Goal: Check status

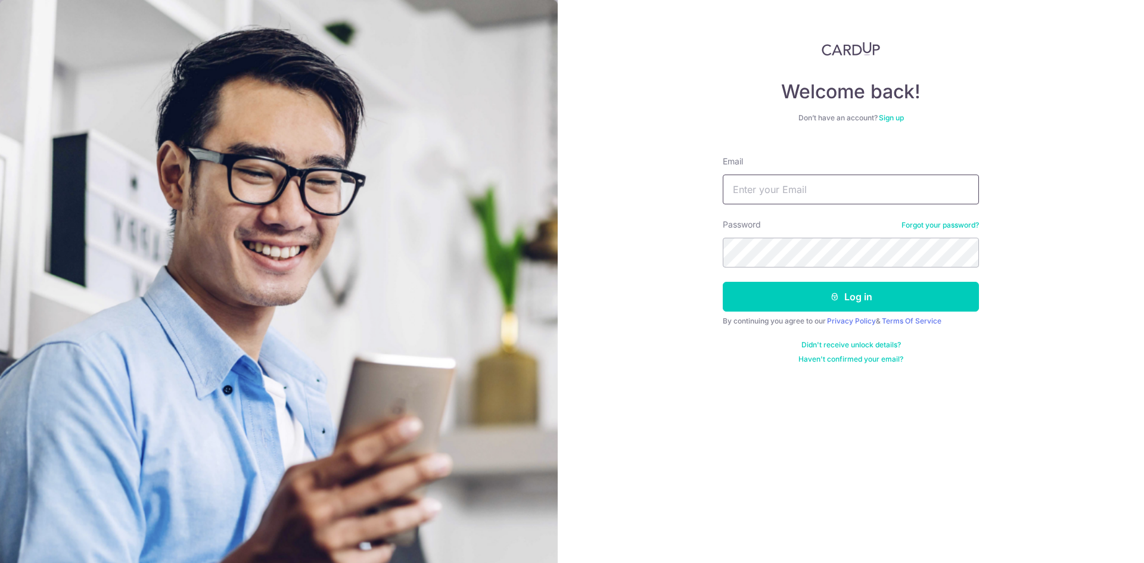
type input "[EMAIL_ADDRESS][DOMAIN_NAME]"
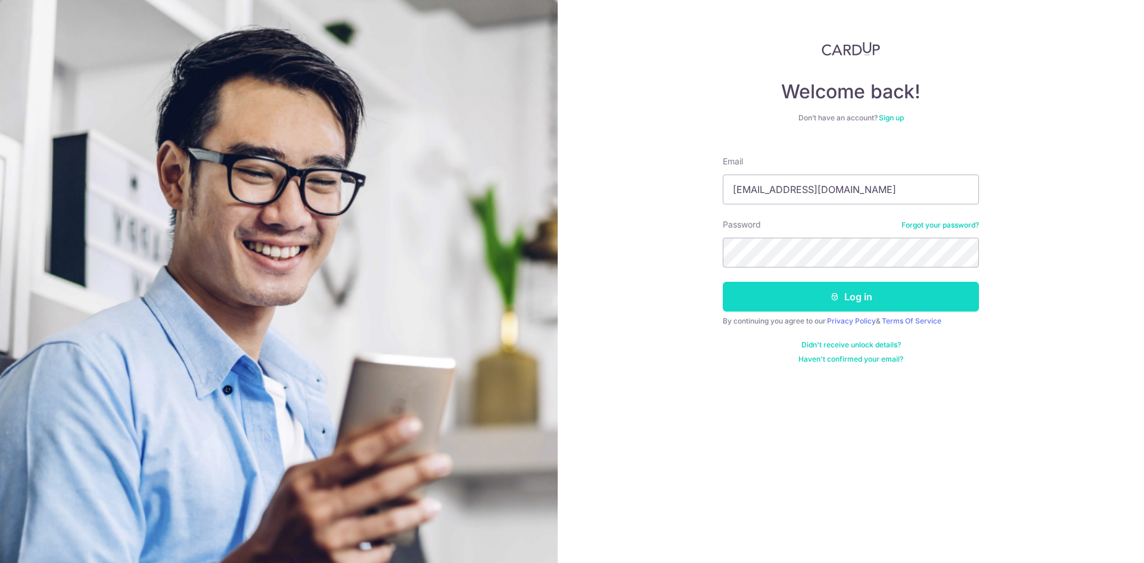
drag, startPoint x: 0, startPoint y: 0, endPoint x: 857, endPoint y: 300, distance: 908.3
click at [858, 300] on button "Log in" at bounding box center [851, 297] width 256 height 30
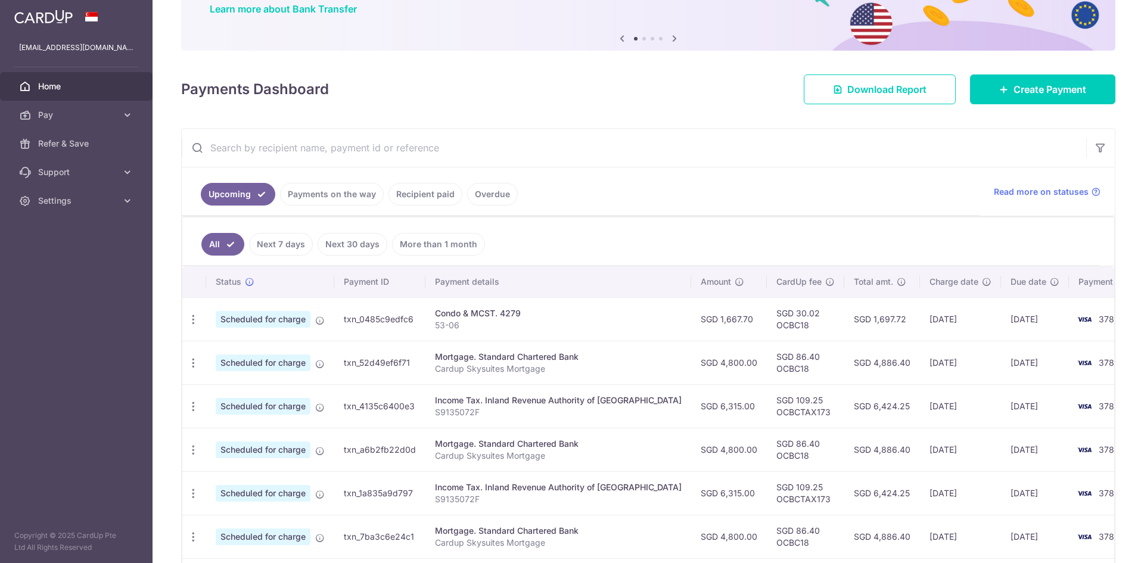
scroll to position [119, 0]
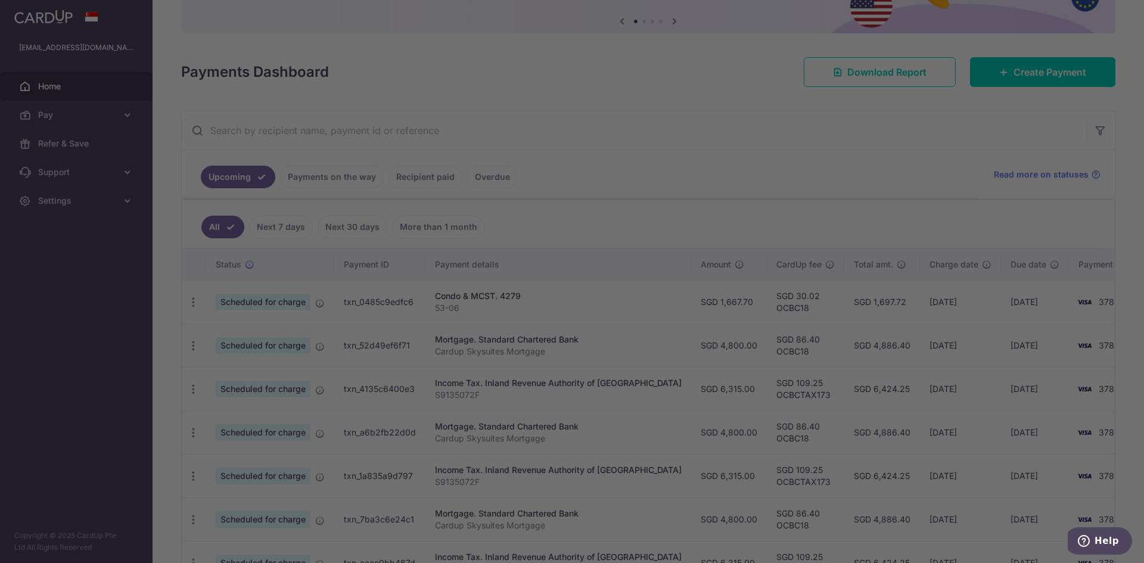
click at [798, 363] on div at bounding box center [577, 284] width 1155 height 568
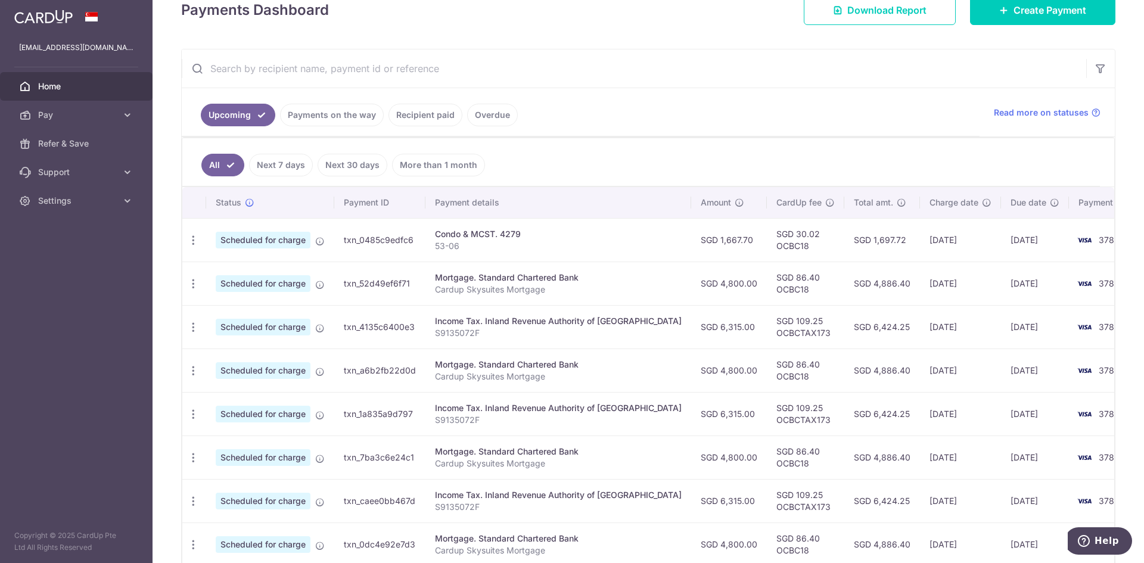
scroll to position [179, 0]
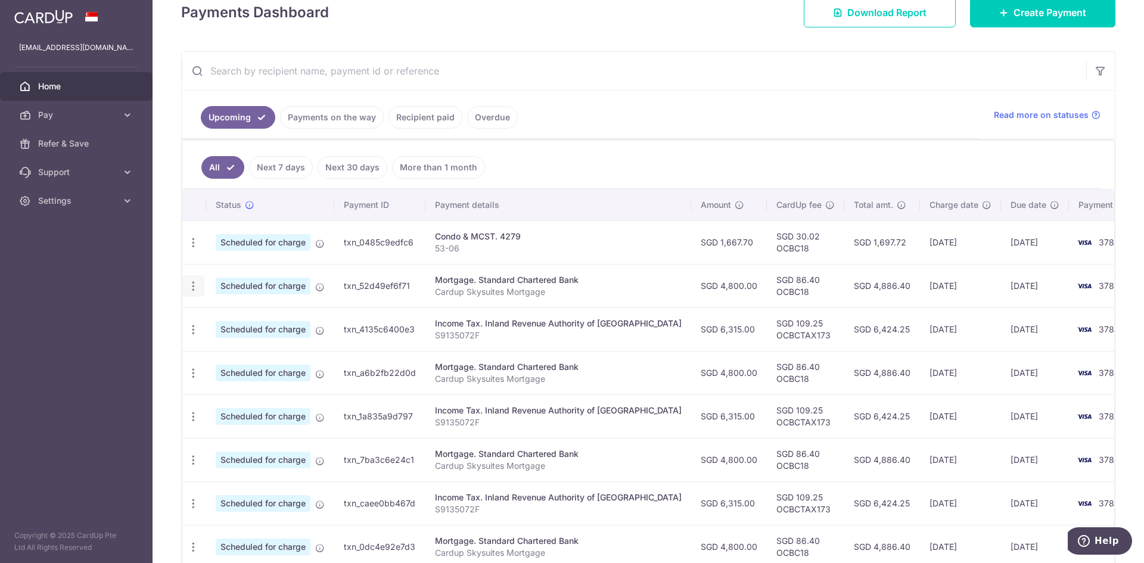
click at [197, 283] on icon "button" at bounding box center [193, 286] width 13 height 13
click at [502, 331] on p "S9135072F" at bounding box center [558, 335] width 247 height 12
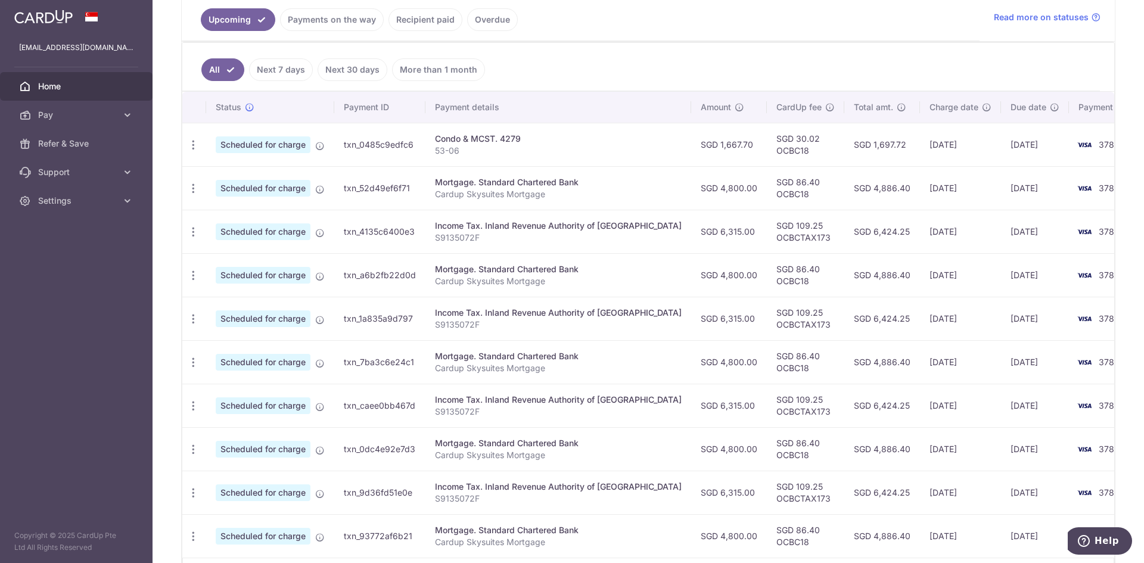
scroll to position [238, 0]
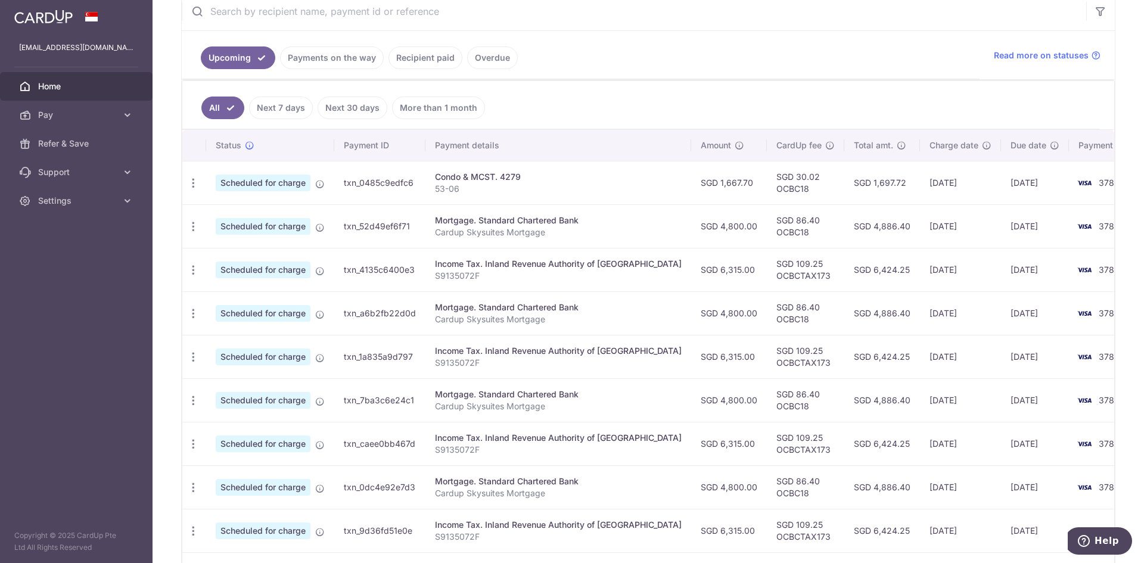
click at [429, 57] on link "Recipient paid" at bounding box center [425, 57] width 74 height 23
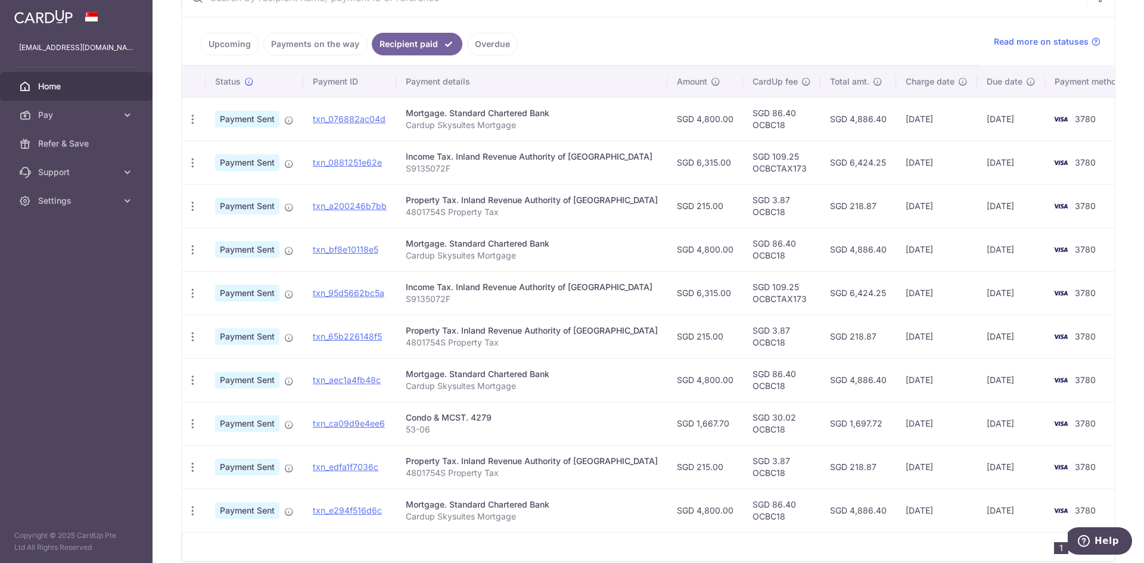
scroll to position [60, 0]
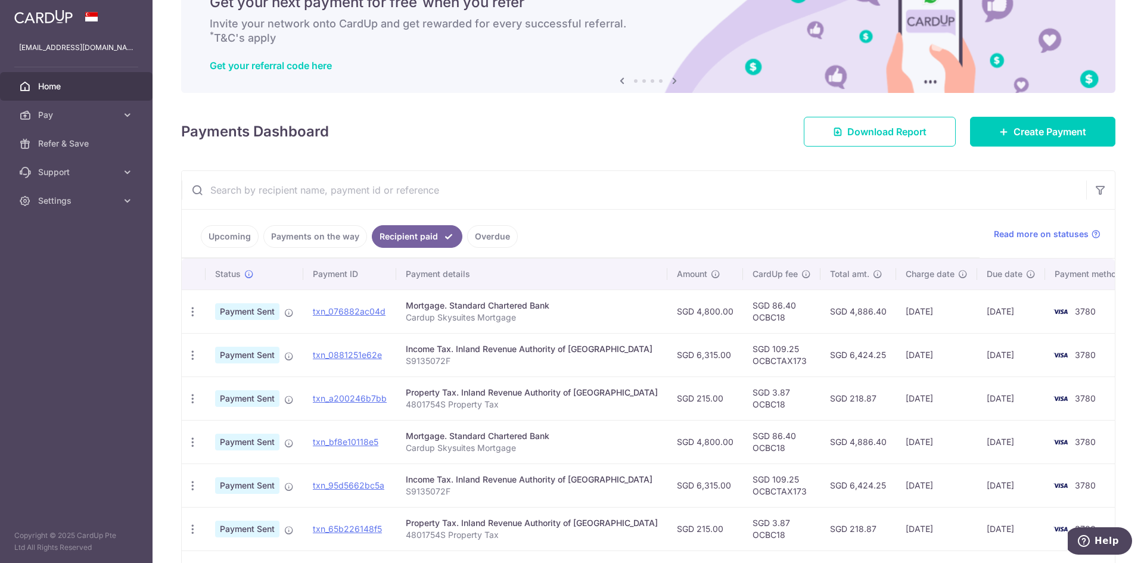
click at [241, 240] on link "Upcoming" at bounding box center [230, 236] width 58 height 23
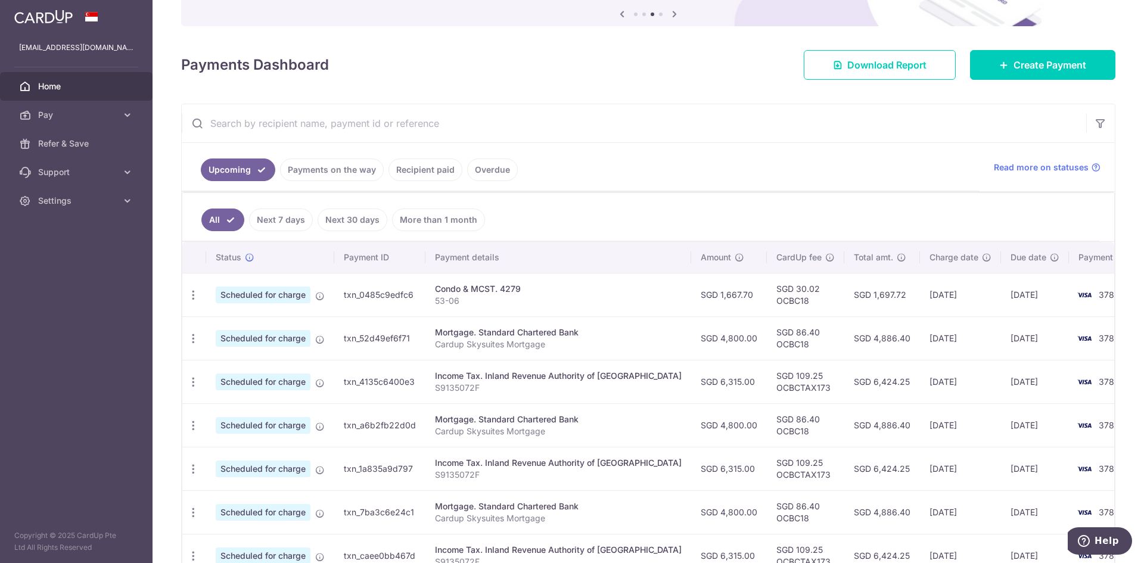
scroll to position [119, 0]
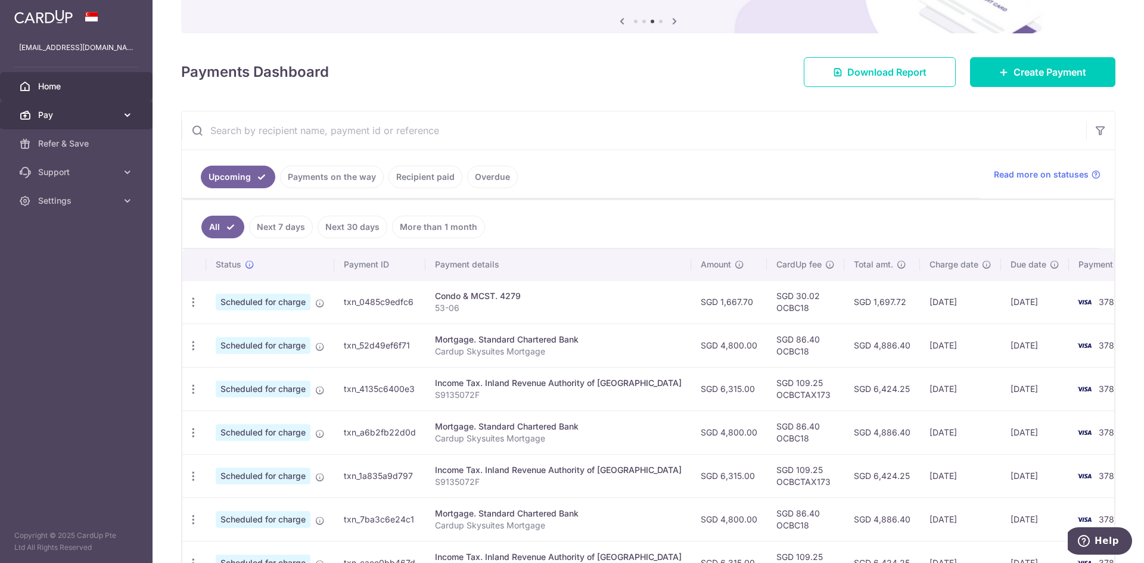
click at [104, 116] on span "Pay" at bounding box center [77, 115] width 79 height 12
